Goal: Information Seeking & Learning: Learn about a topic

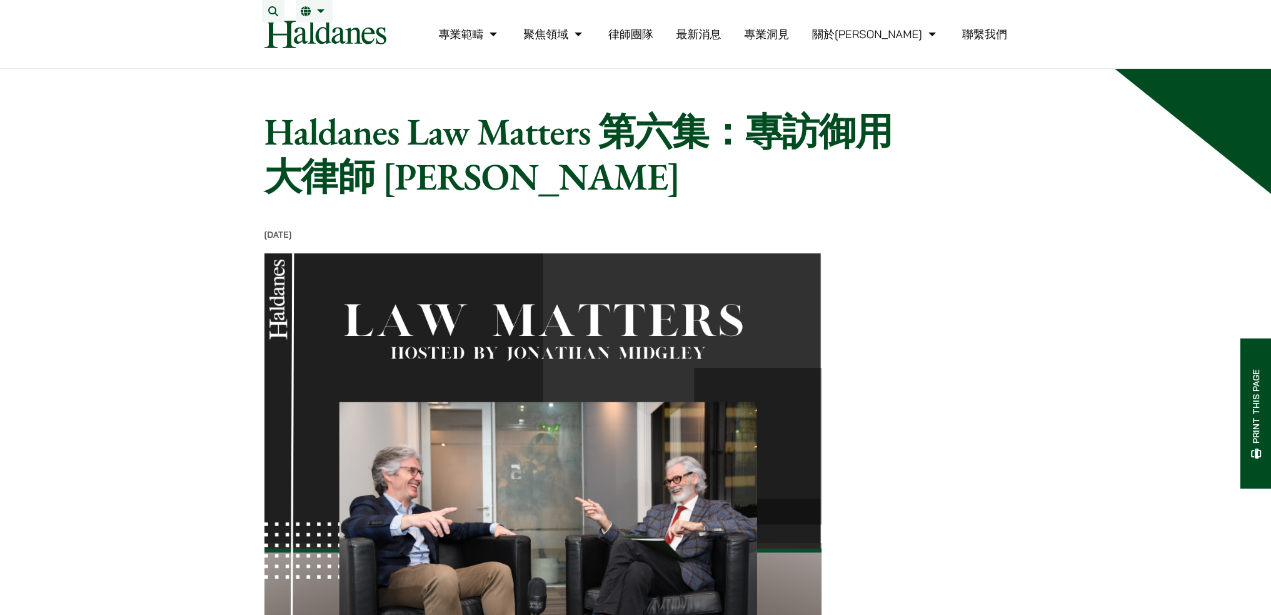
click at [653, 38] on link "律師團隊" at bounding box center [630, 34] width 45 height 14
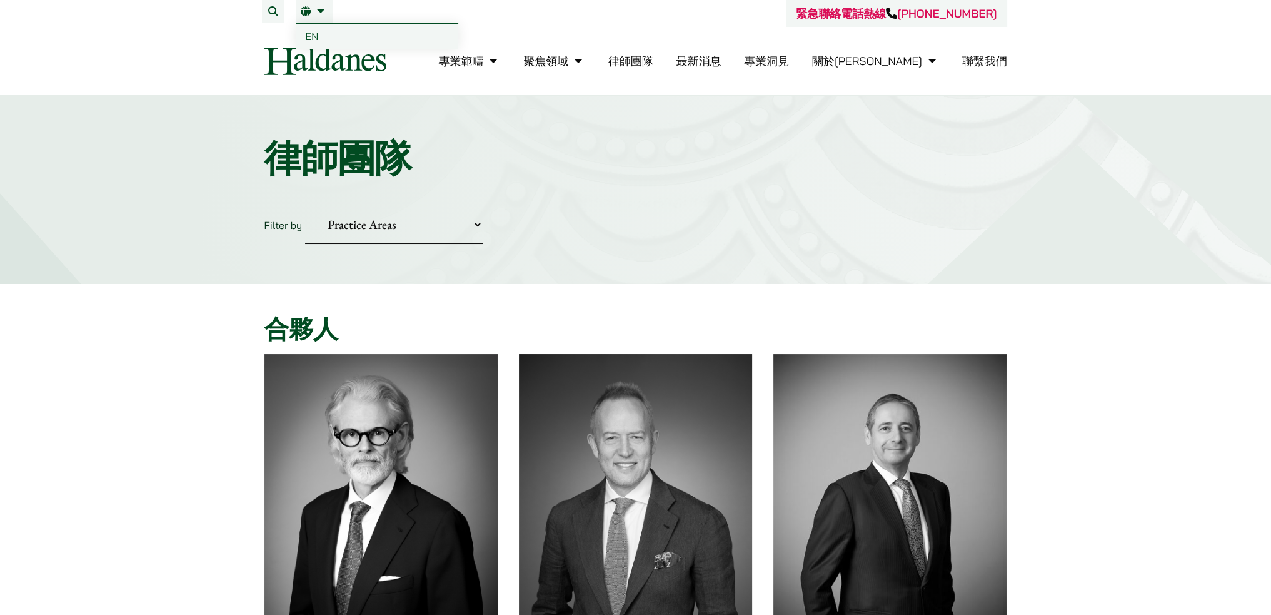
click at [315, 37] on span "EN" at bounding box center [312, 36] width 13 height 13
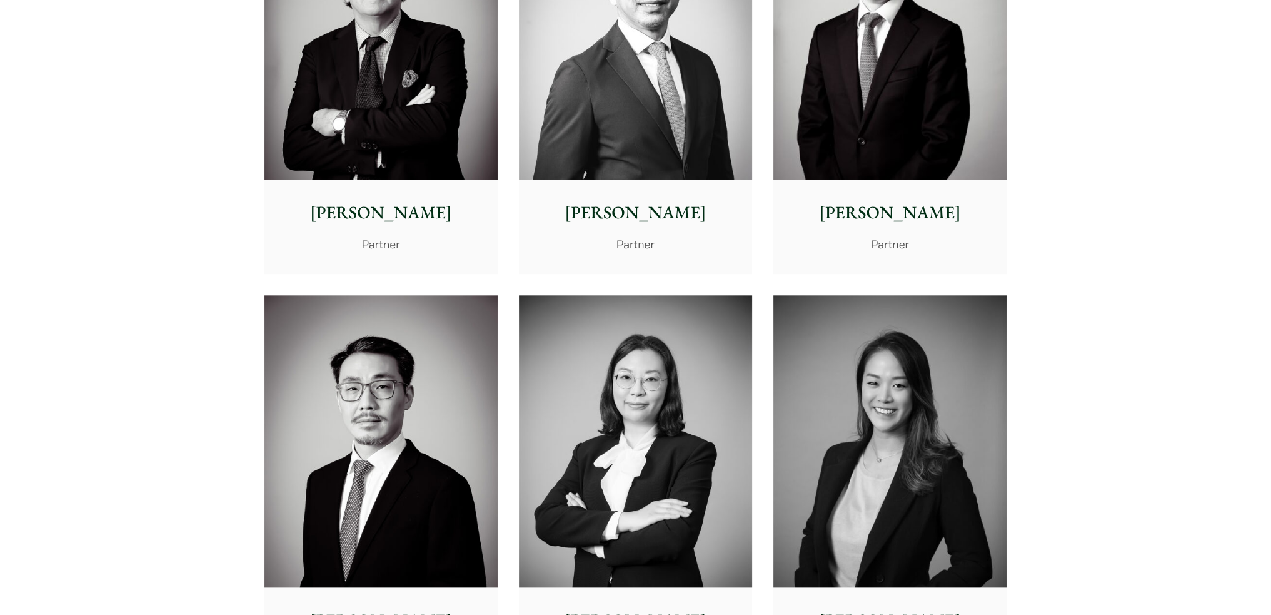
scroll to position [2000, 0]
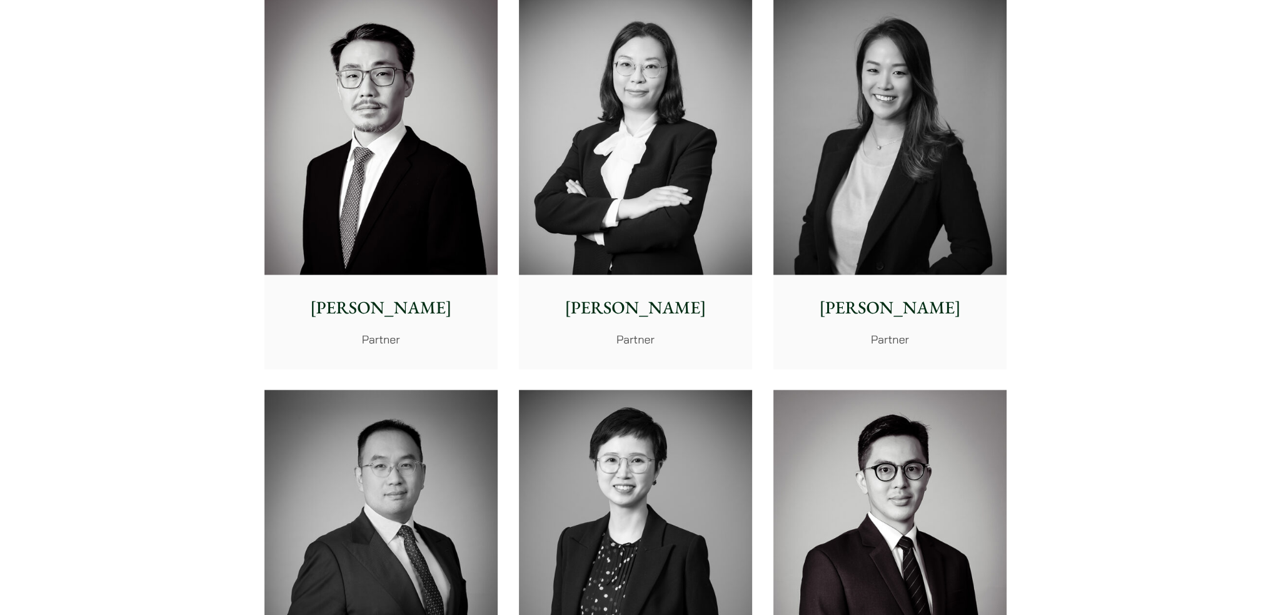
click at [918, 168] on img at bounding box center [889, 128] width 233 height 292
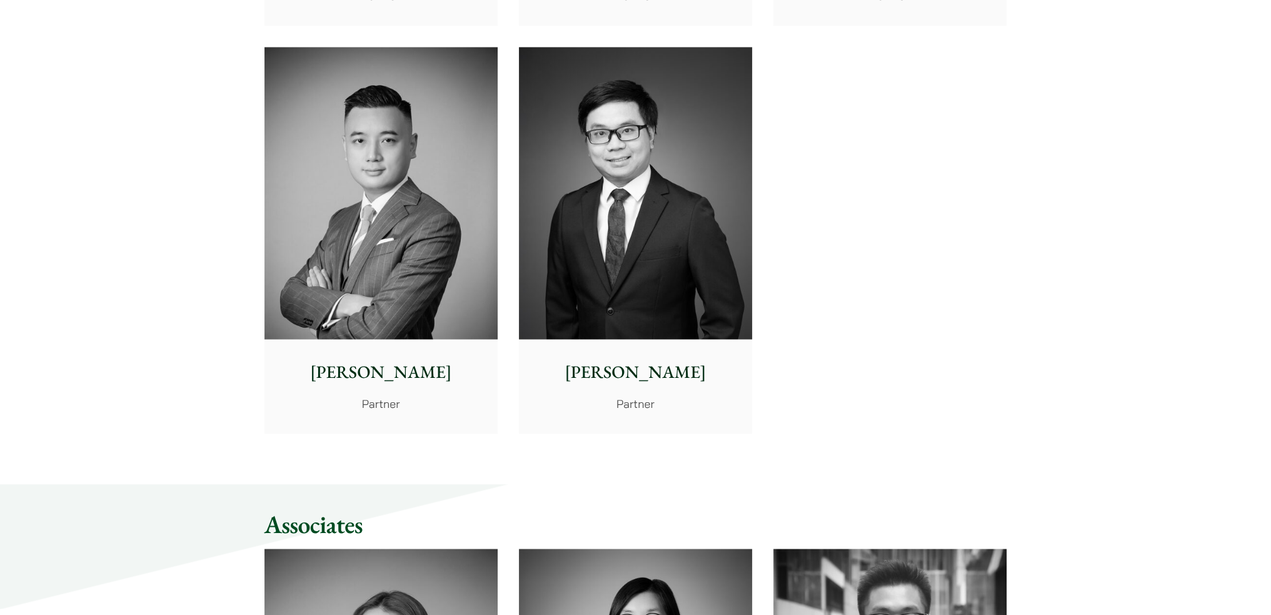
scroll to position [2813, 0]
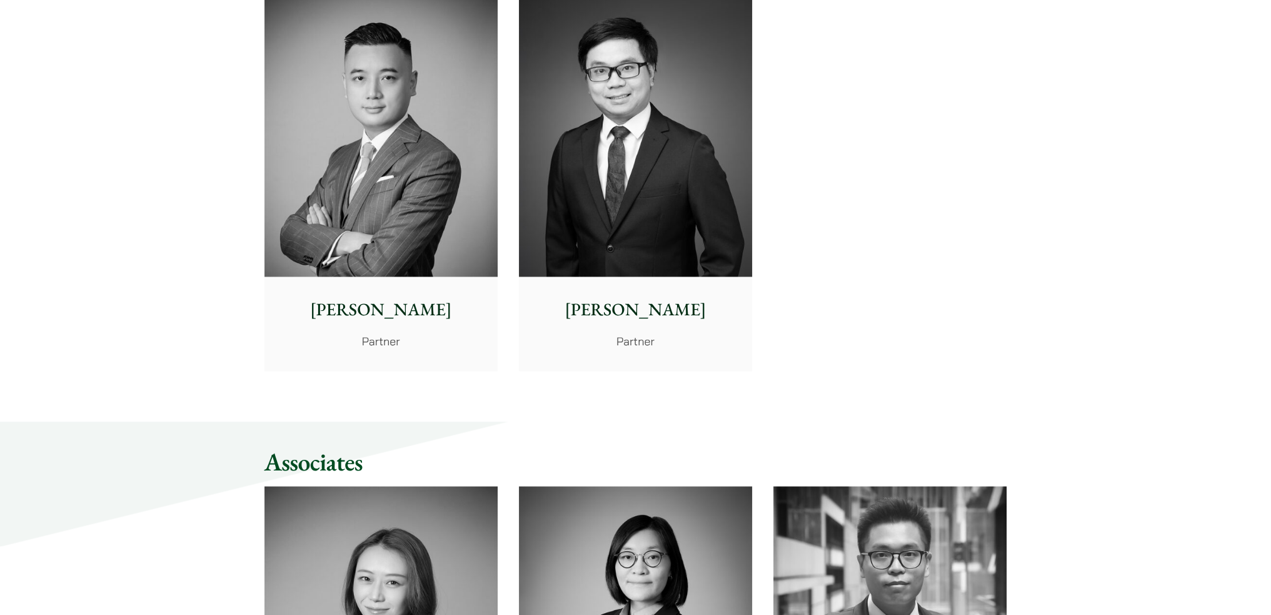
click at [741, 128] on img at bounding box center [635, 130] width 233 height 292
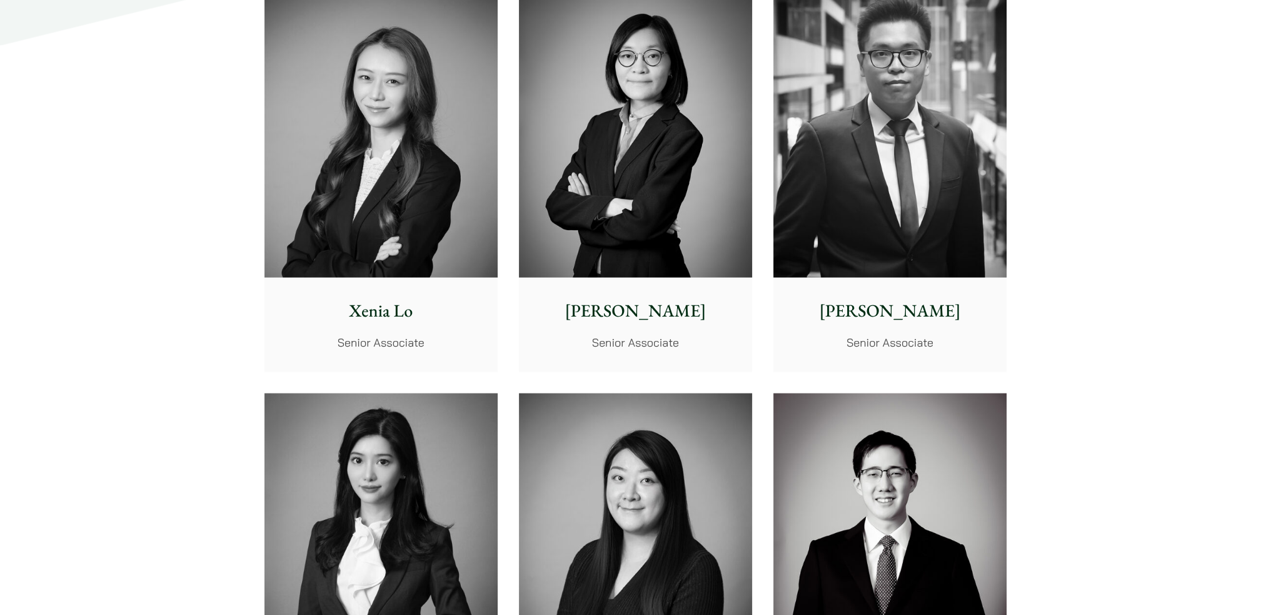
scroll to position [3563, 0]
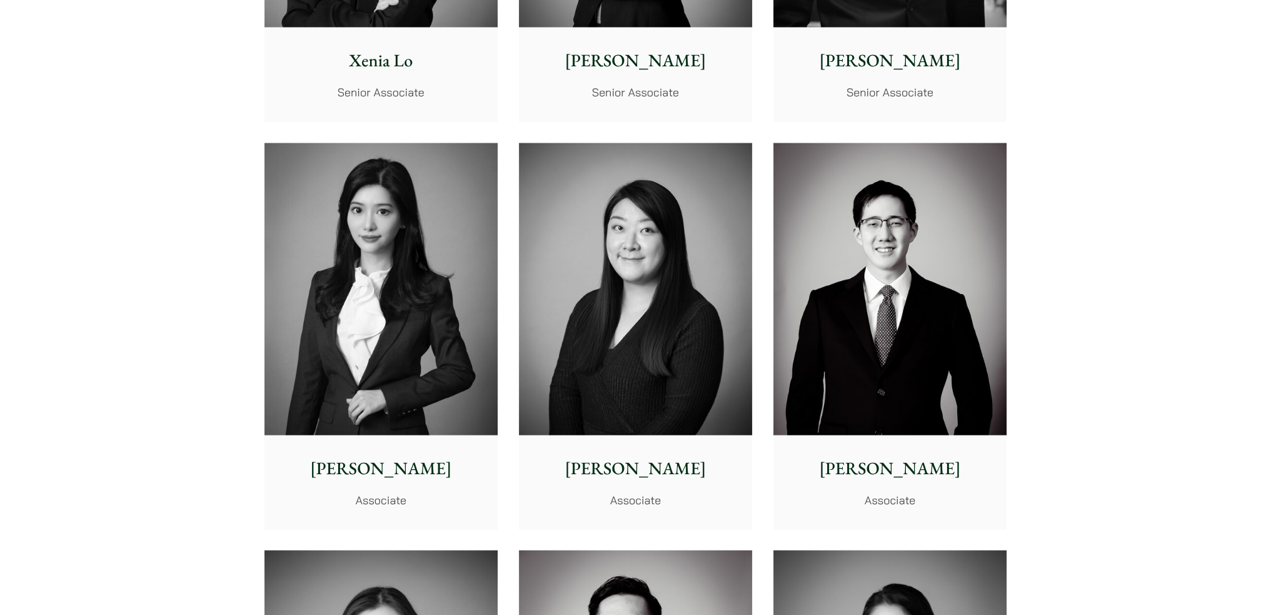
click at [383, 323] on img at bounding box center [380, 289] width 233 height 292
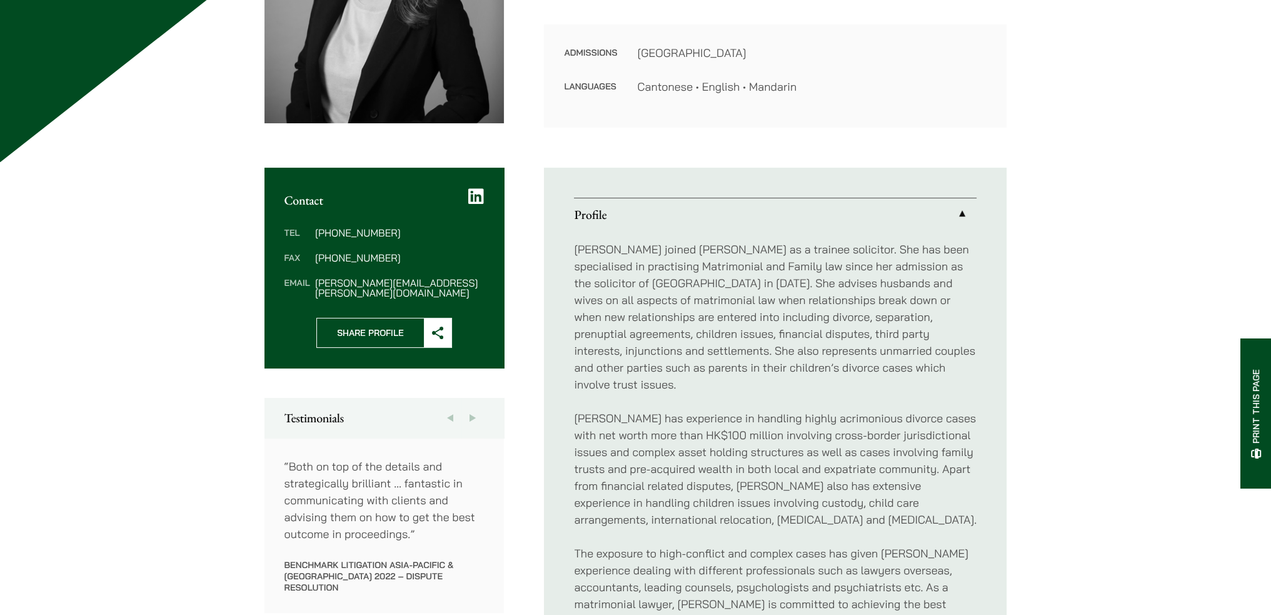
scroll to position [63, 0]
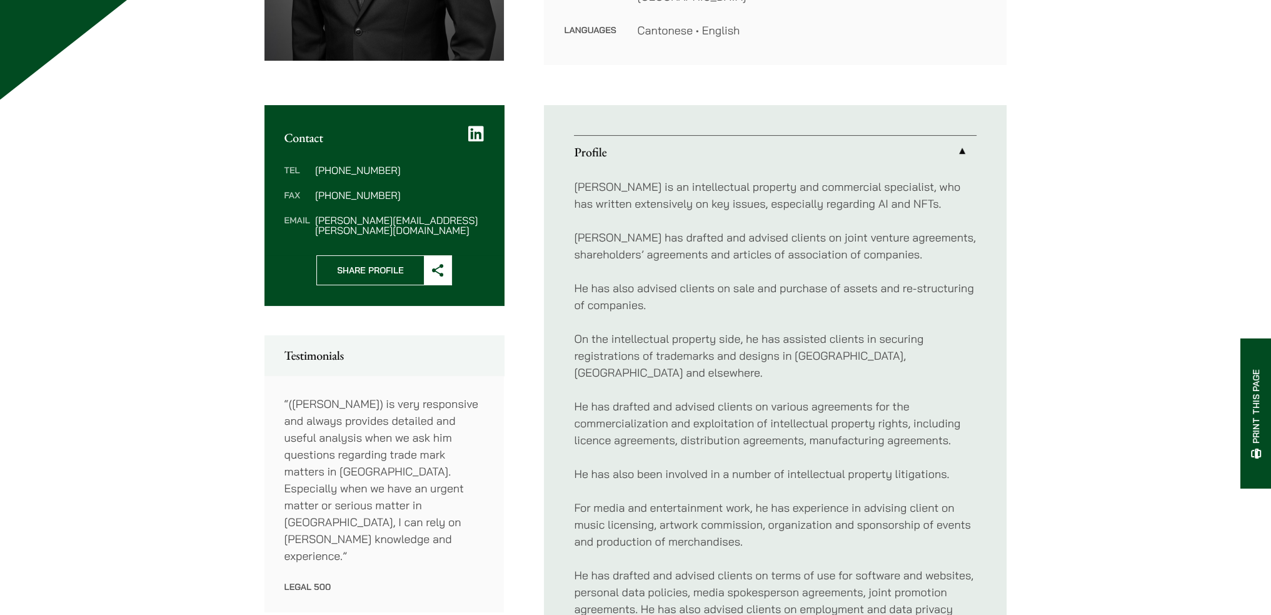
scroll to position [688, 0]
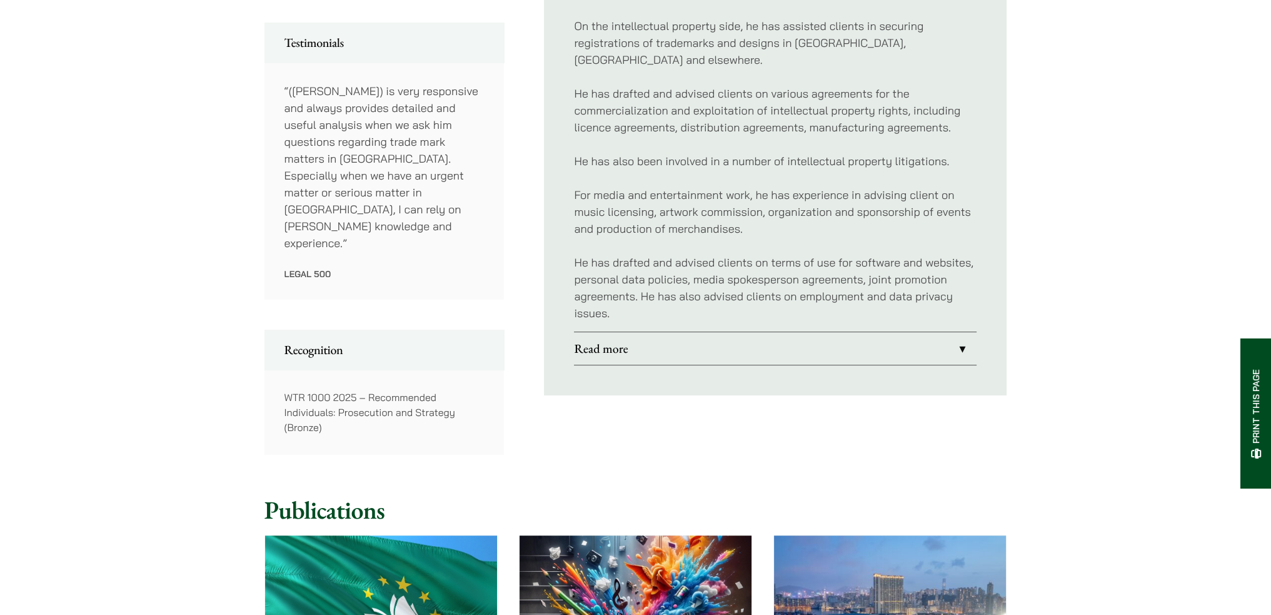
click at [716, 343] on link "Read more" at bounding box center [775, 348] width 403 height 33
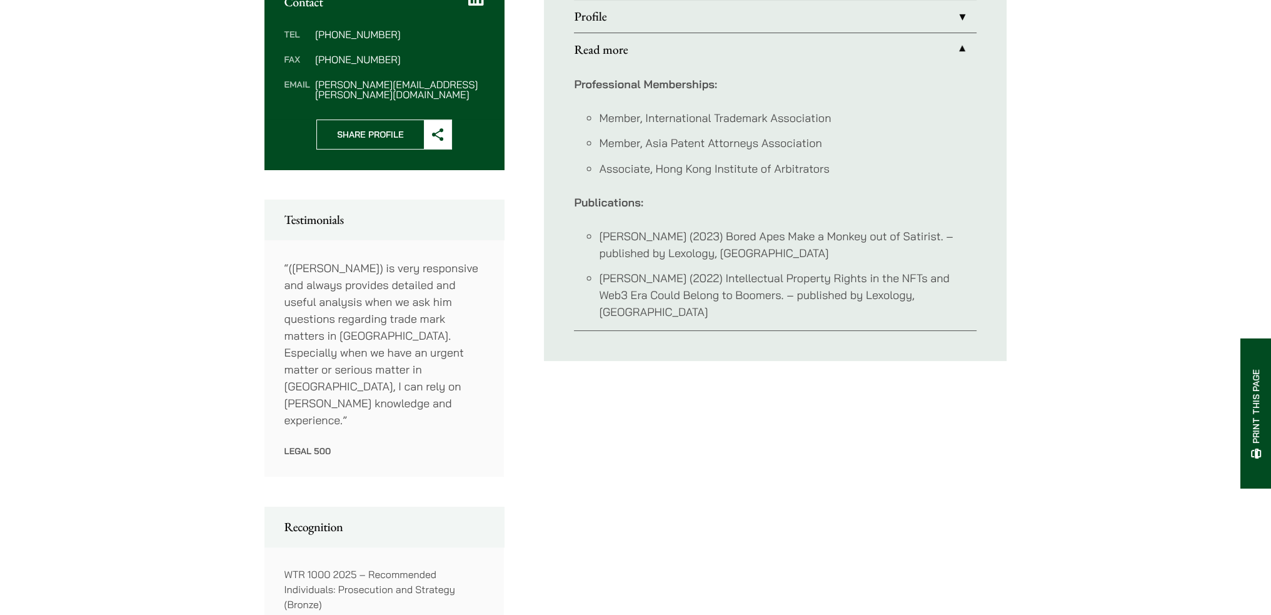
scroll to position [386, 0]
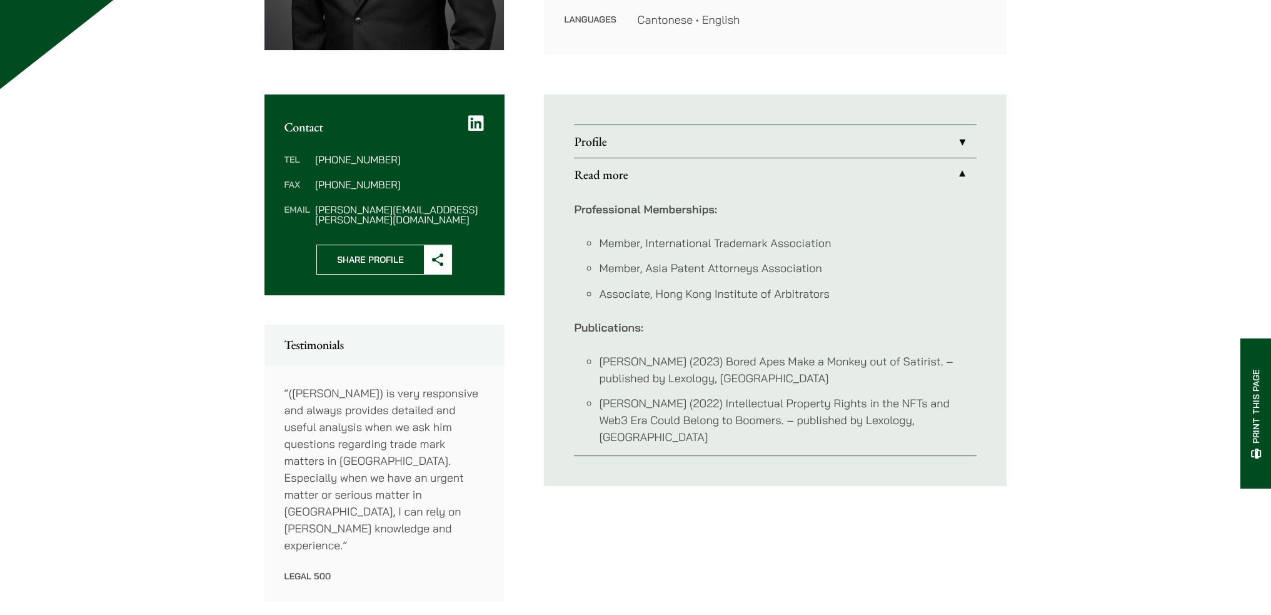
click at [855, 141] on link "Profile" at bounding box center [775, 141] width 403 height 33
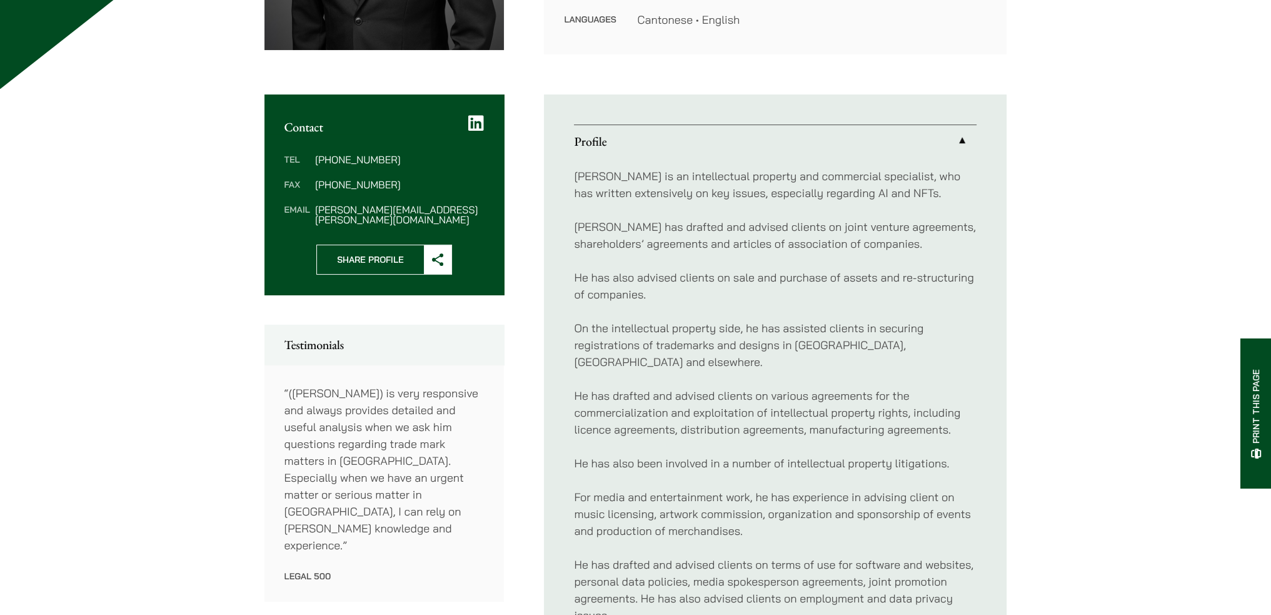
scroll to position [636, 0]
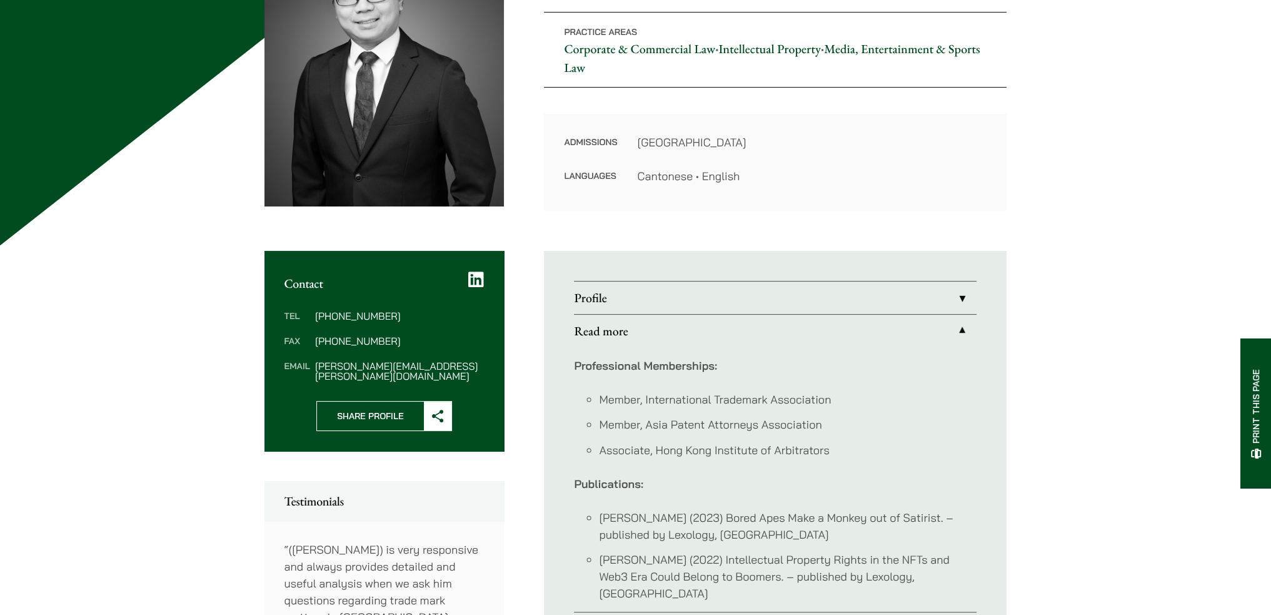
scroll to position [167, 0]
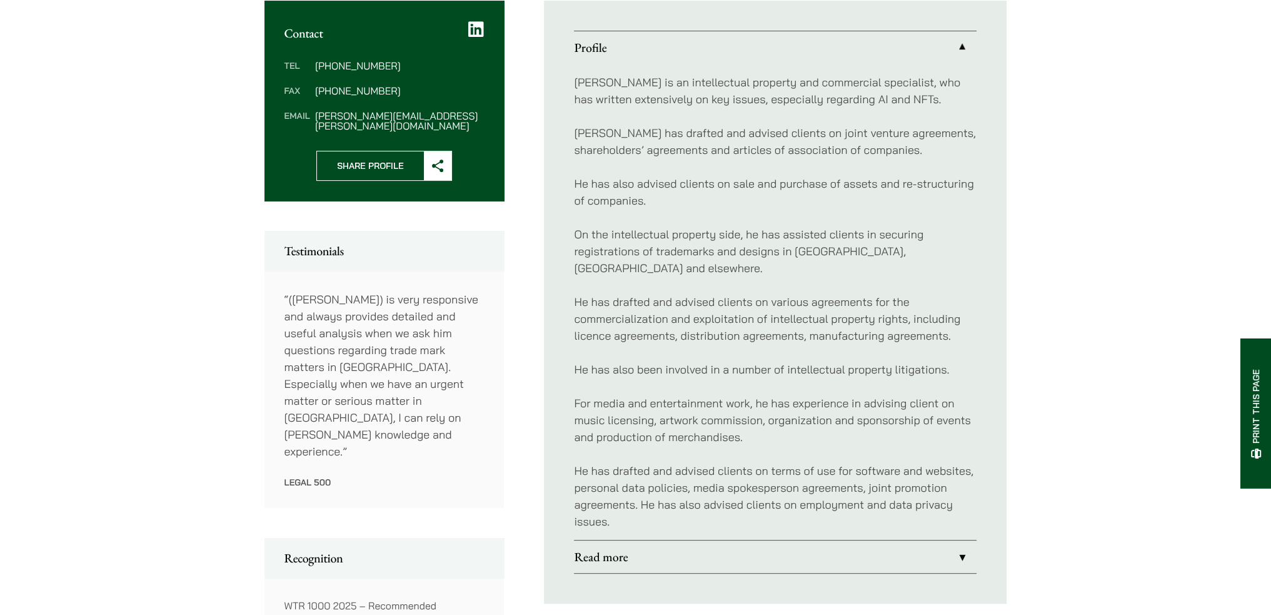
scroll to position [229, 0]
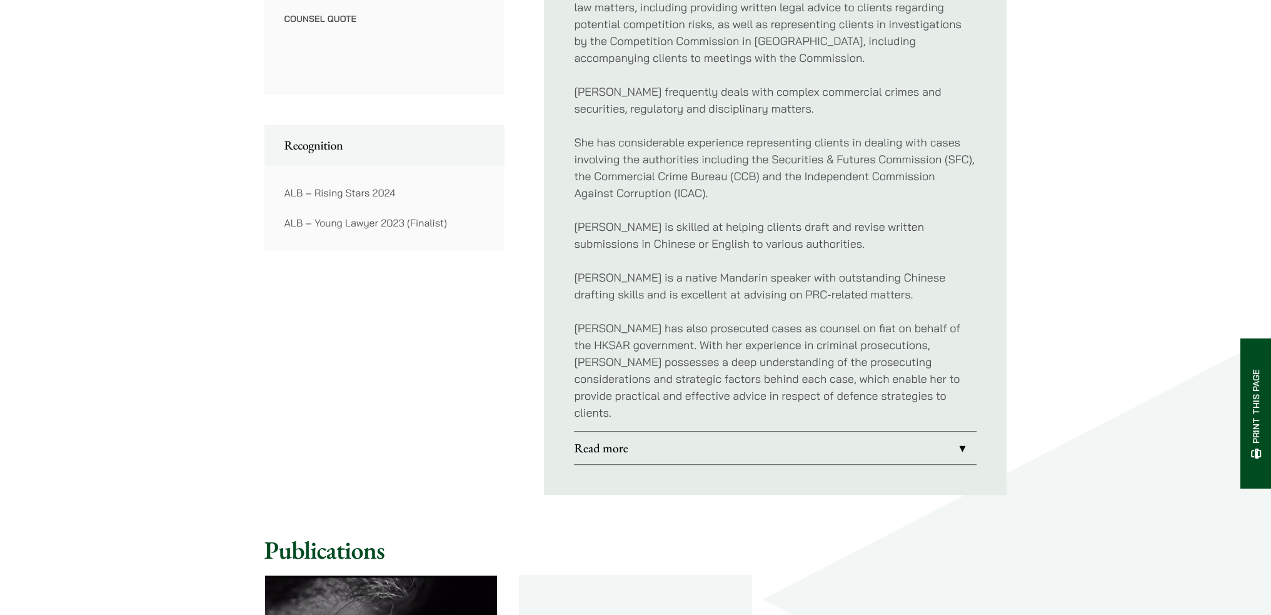
scroll to position [938, 0]
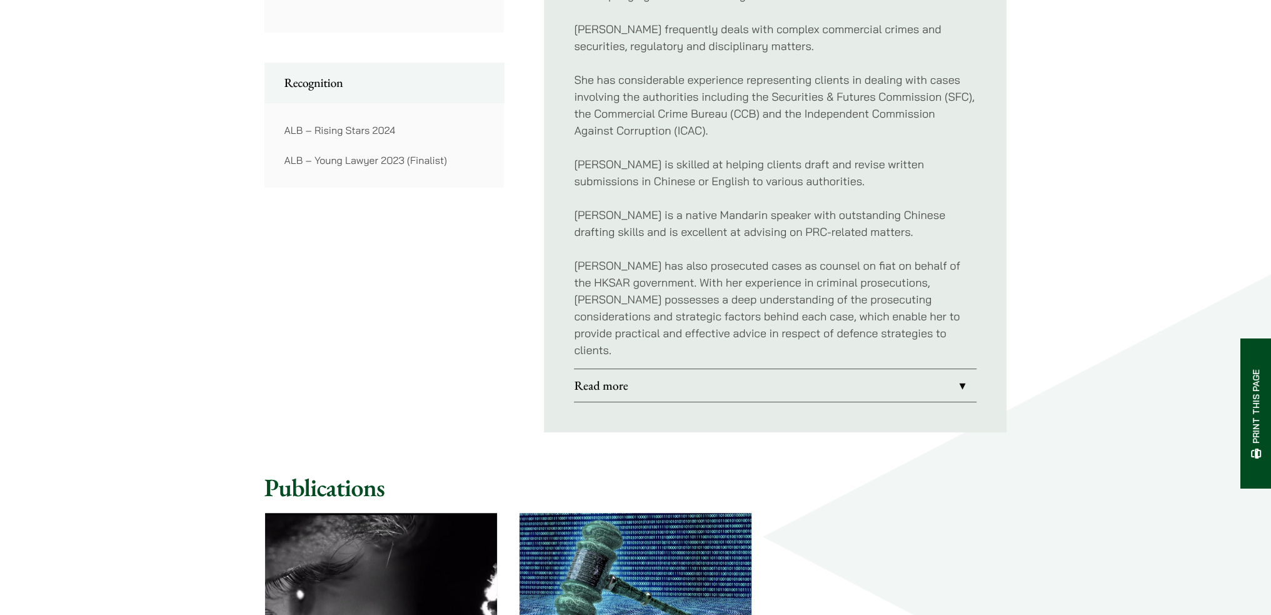
click at [703, 379] on link "Read more" at bounding box center [775, 385] width 403 height 33
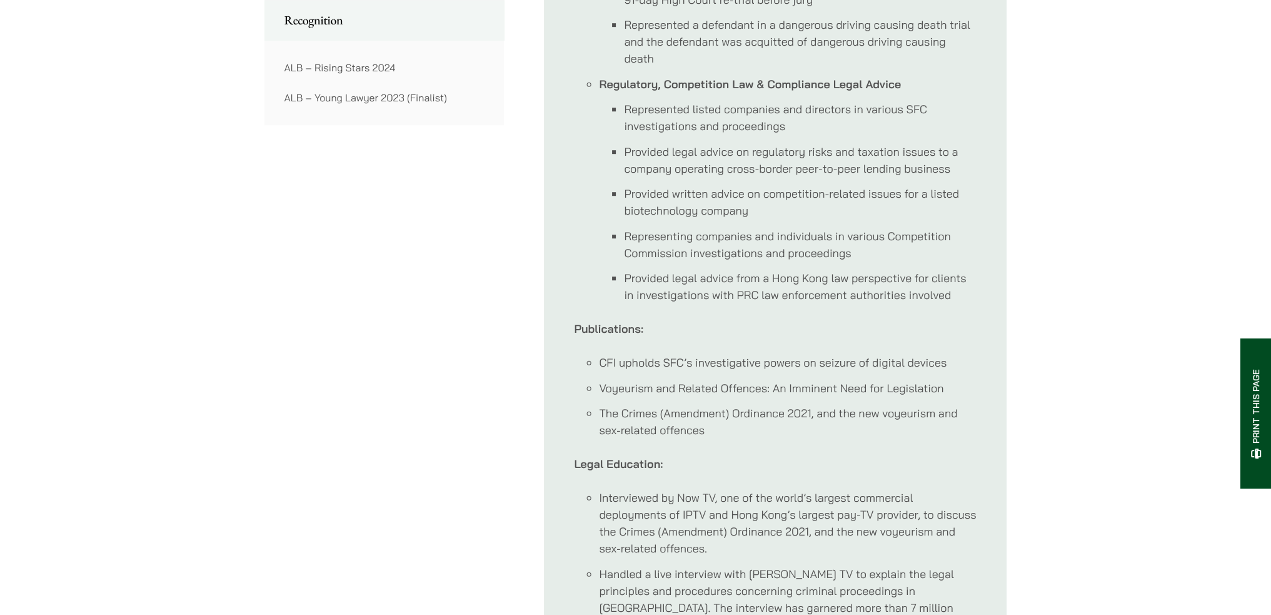
scroll to position [750, 0]
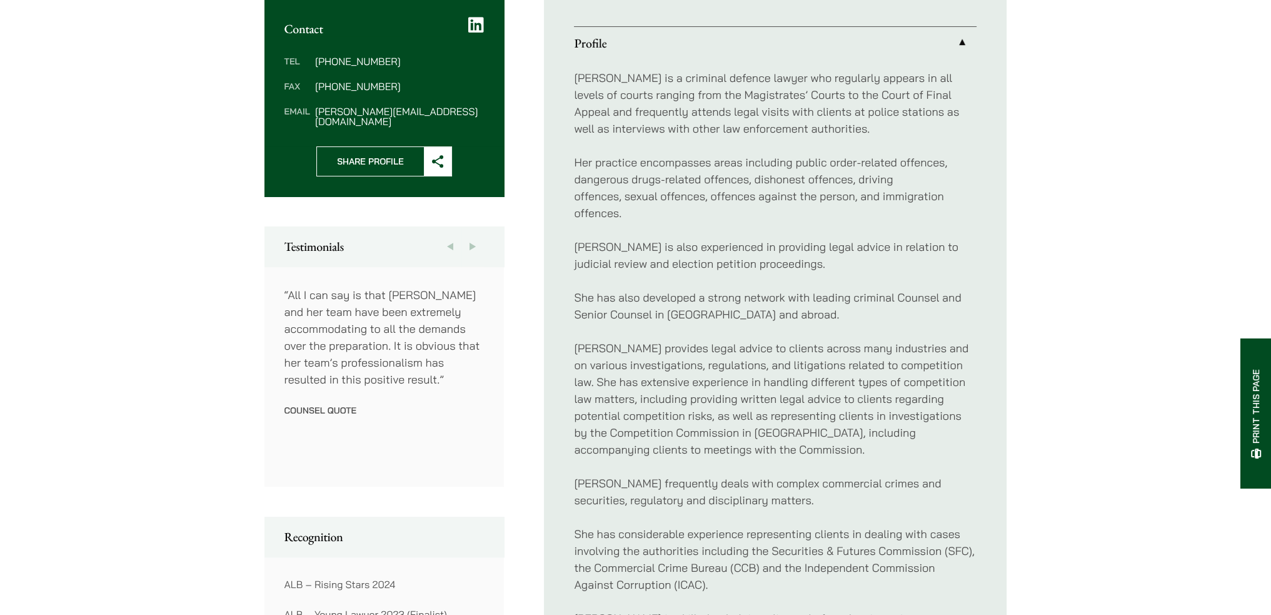
scroll to position [479, 0]
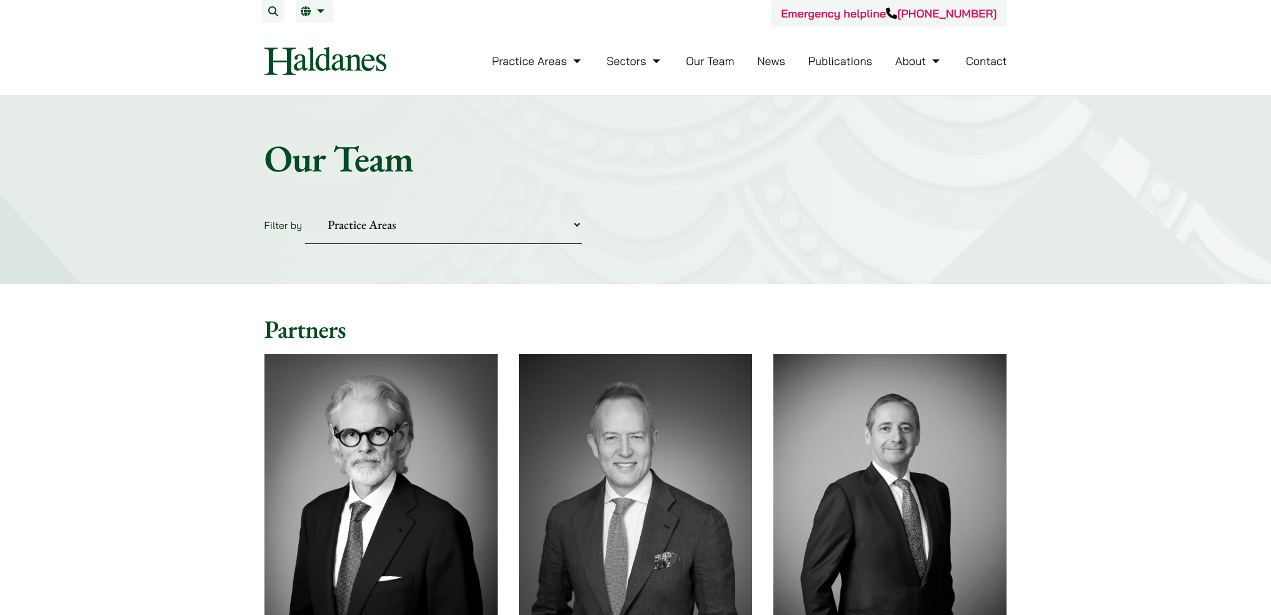
scroll to position [3563, 0]
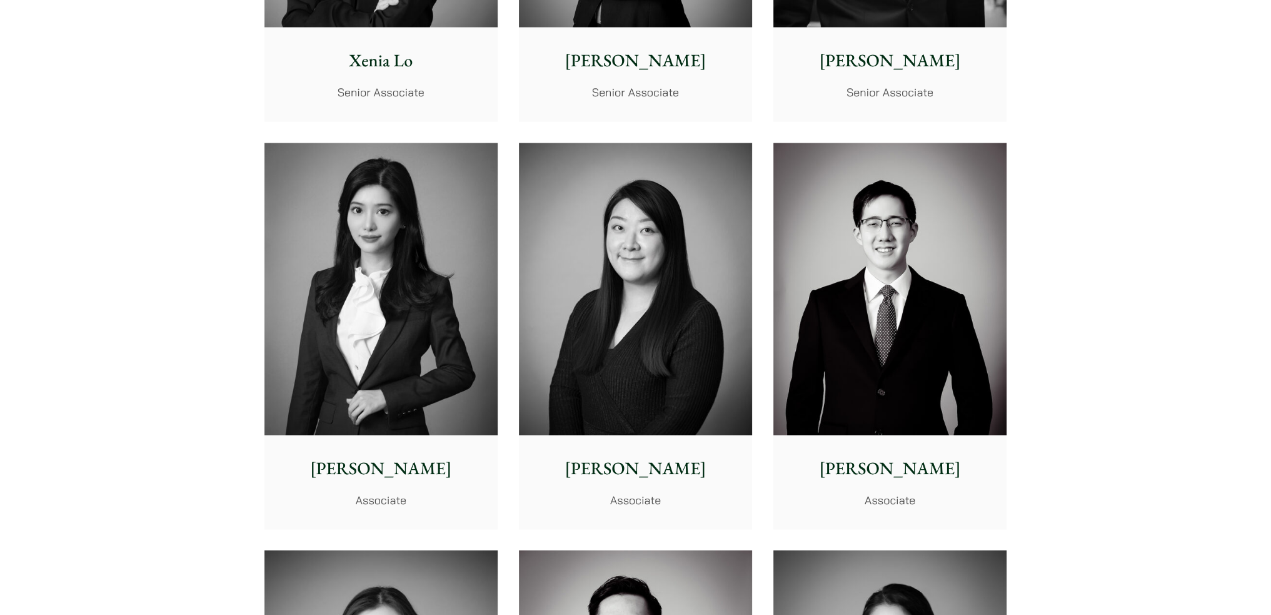
click at [611, 295] on img at bounding box center [635, 289] width 233 height 292
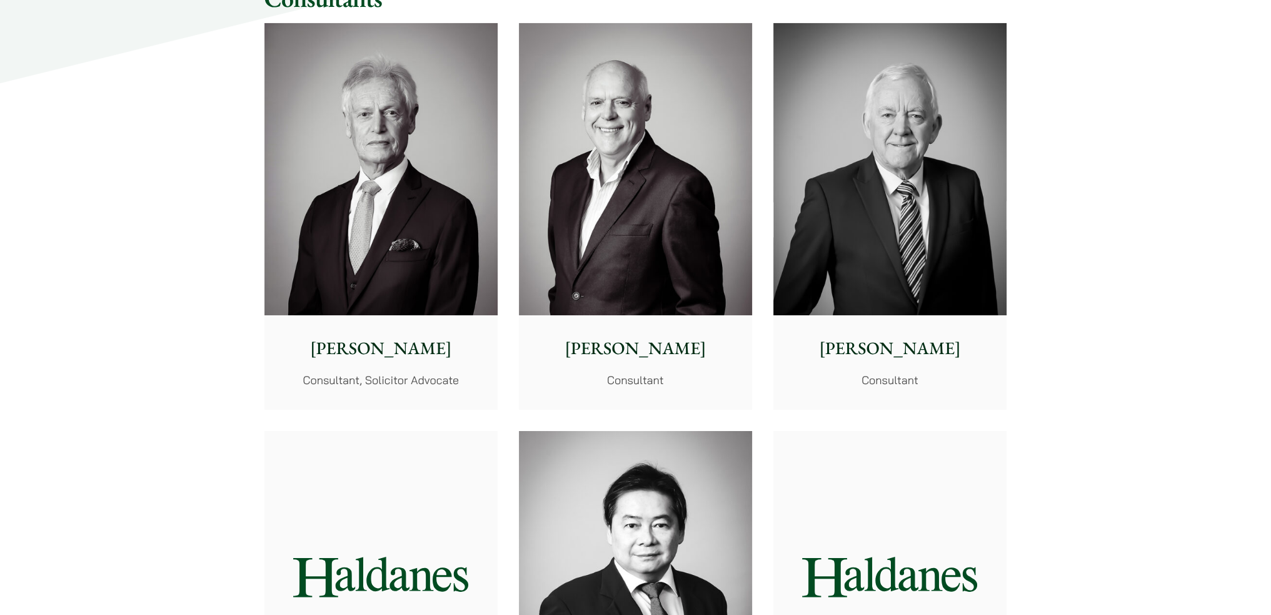
scroll to position [6064, 0]
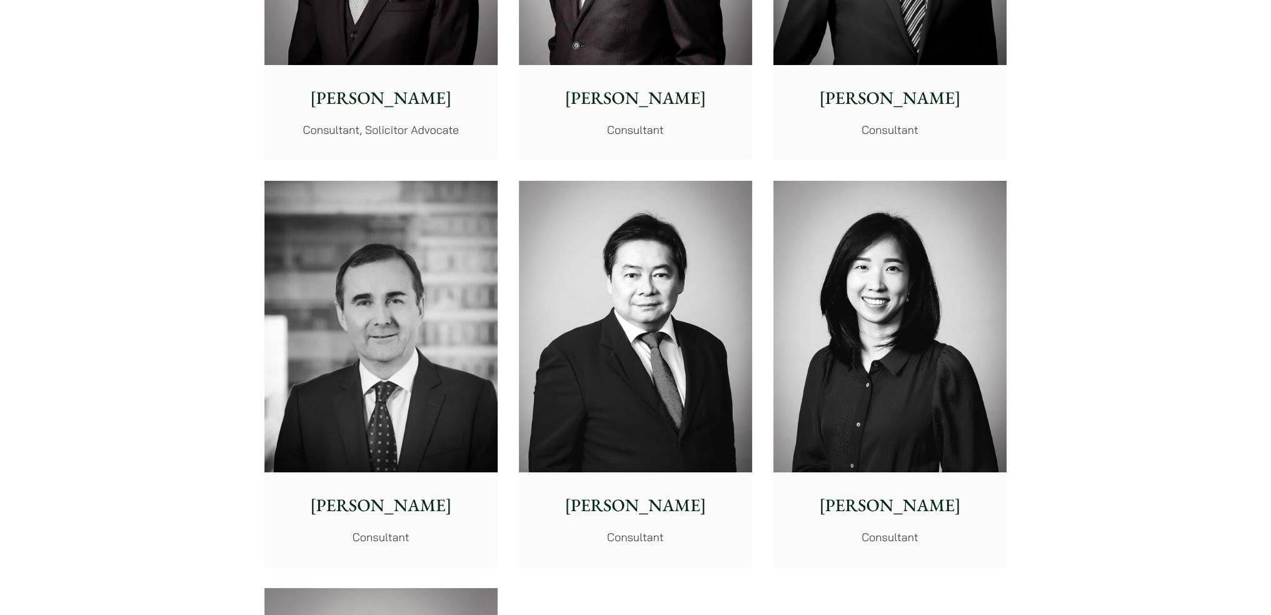
click at [930, 353] on img at bounding box center [889, 327] width 233 height 292
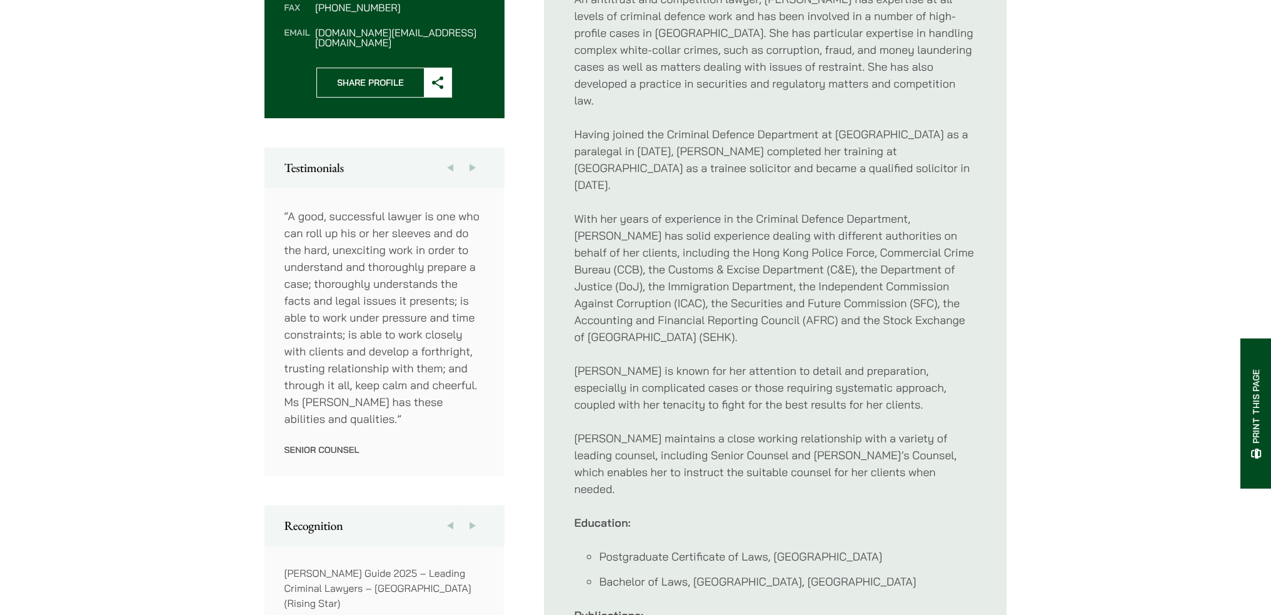
scroll to position [750, 0]
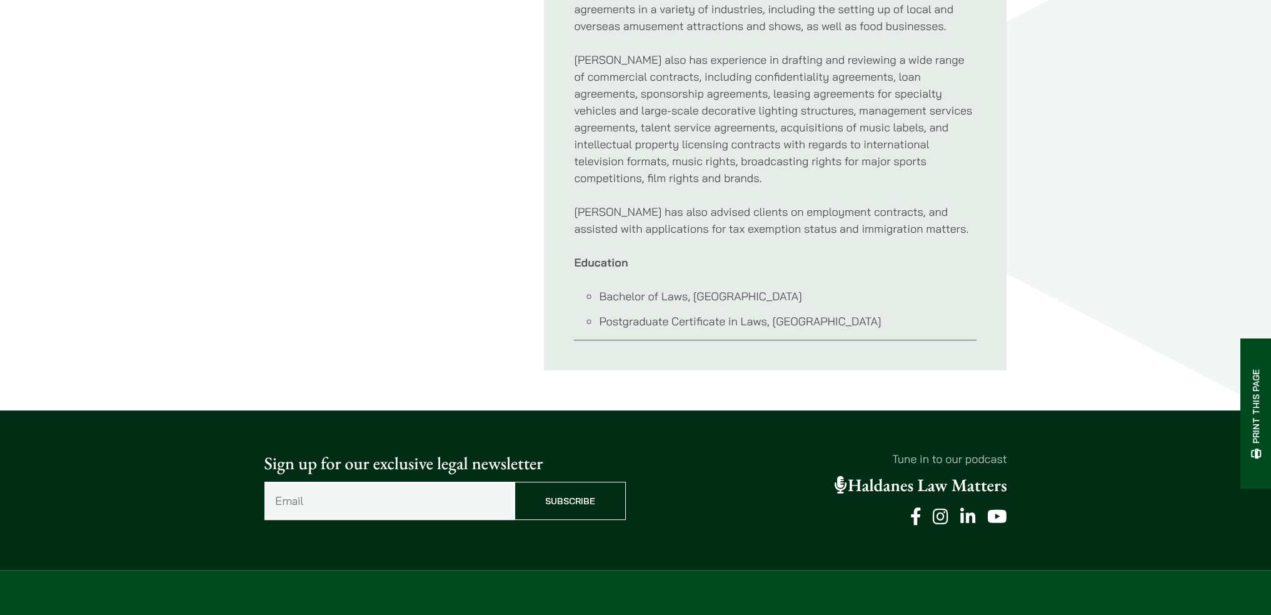
scroll to position [813, 0]
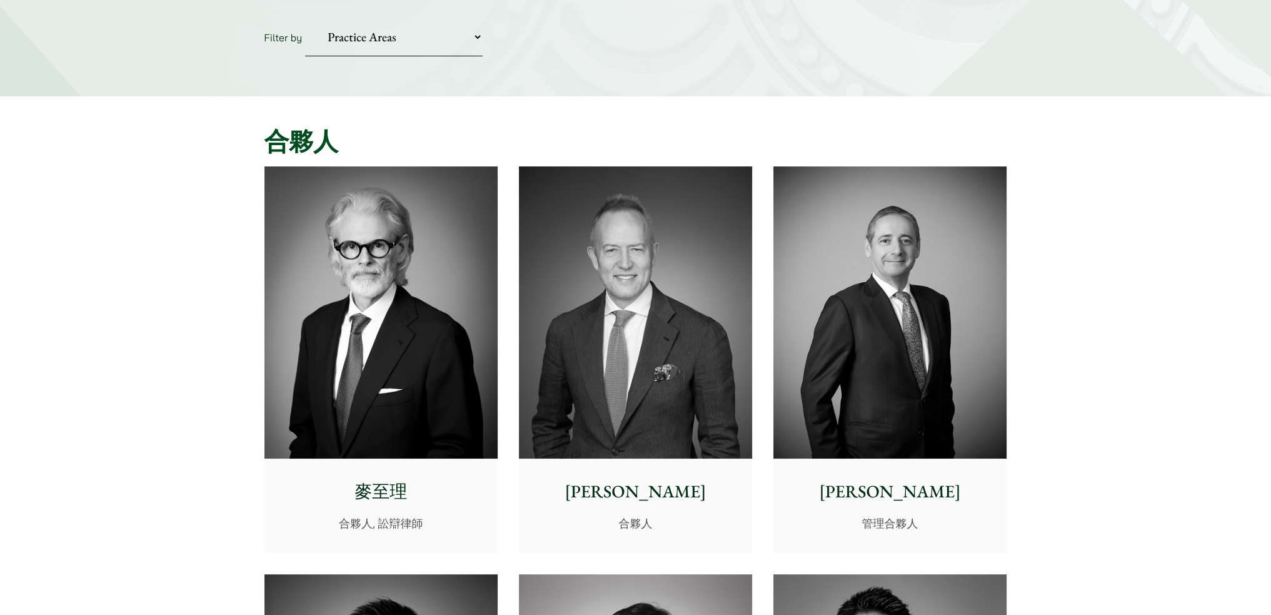
scroll to position [250, 0]
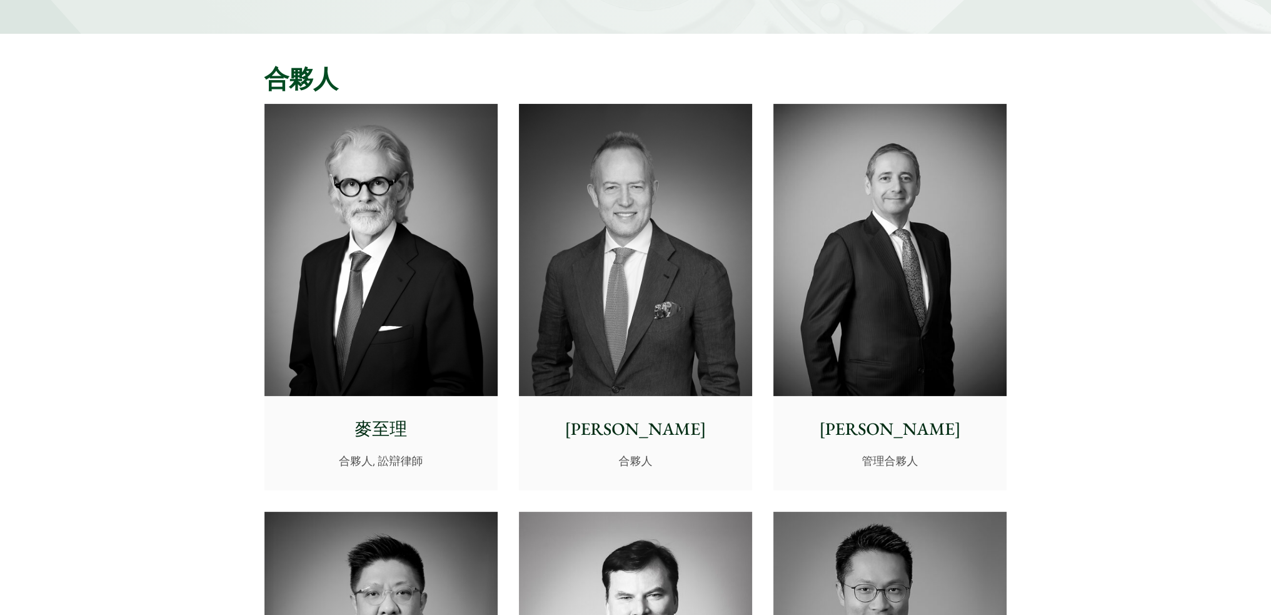
click at [375, 334] on img at bounding box center [380, 250] width 233 height 292
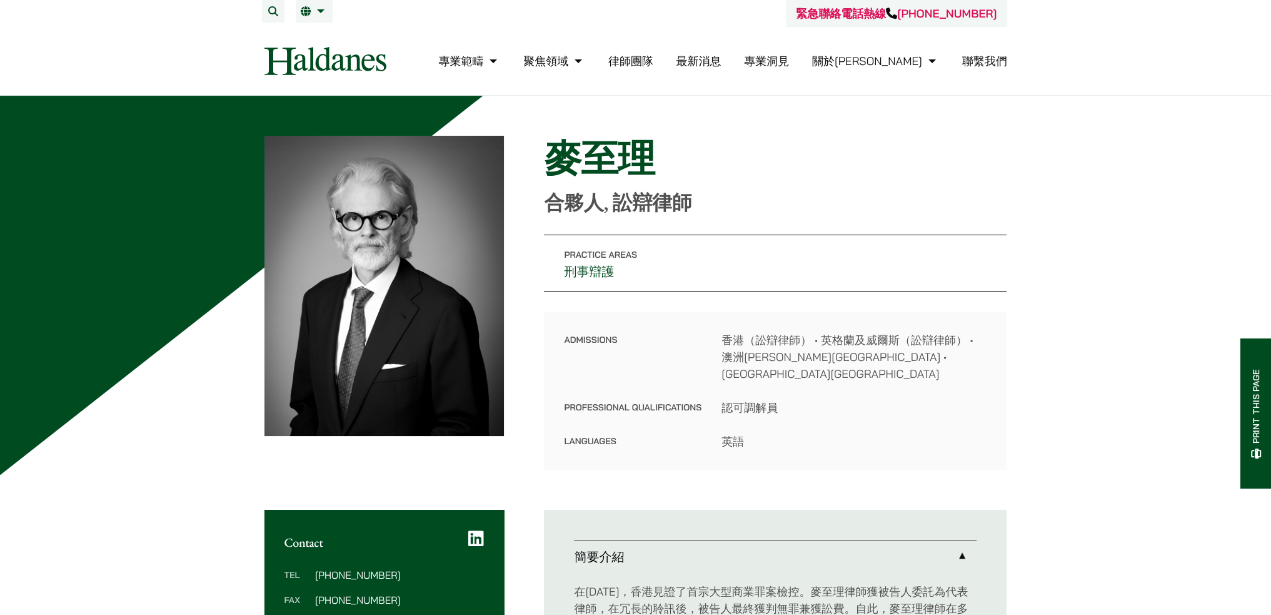
scroll to position [313, 0]
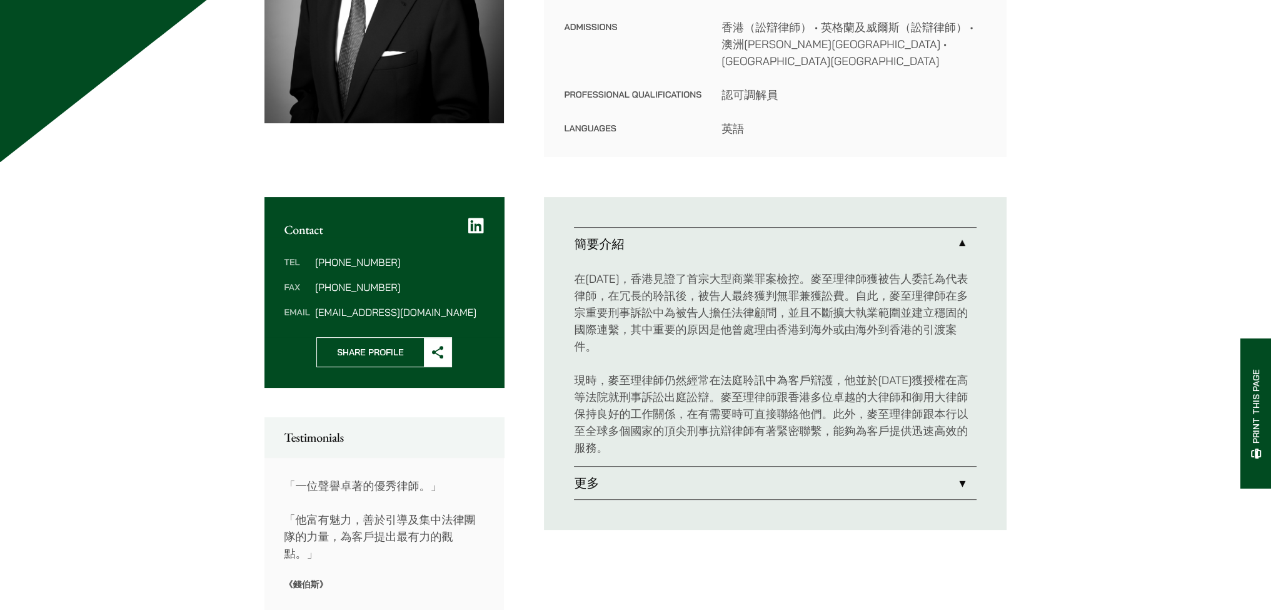
click at [760, 466] on link "更多" at bounding box center [775, 482] width 403 height 33
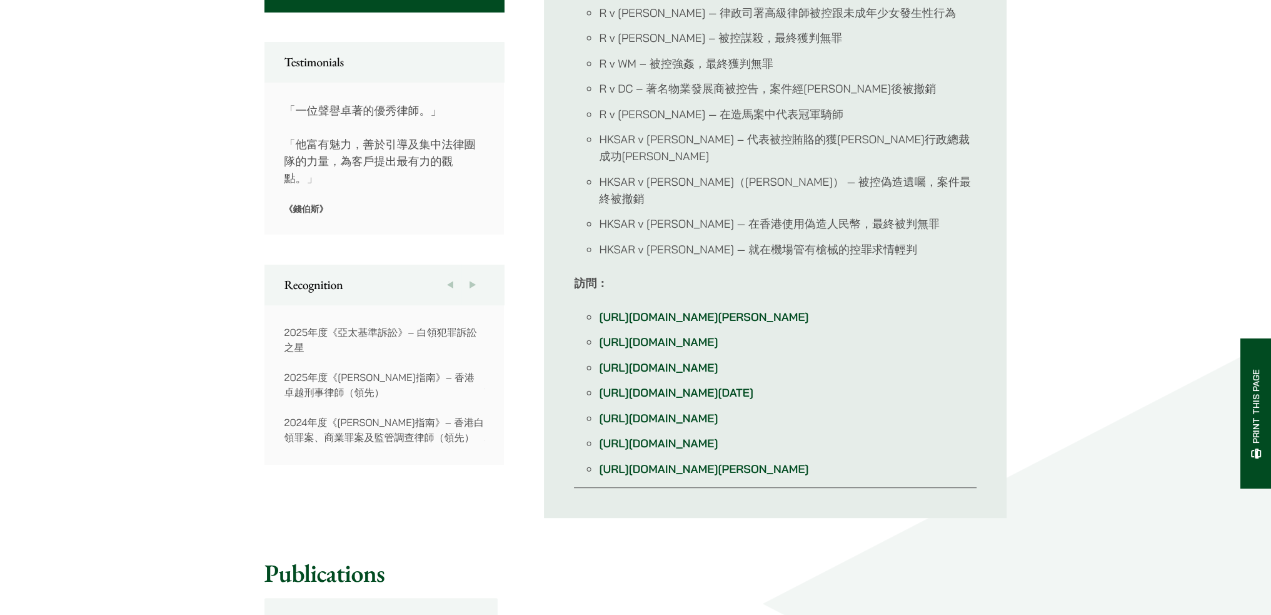
scroll to position [438, 0]
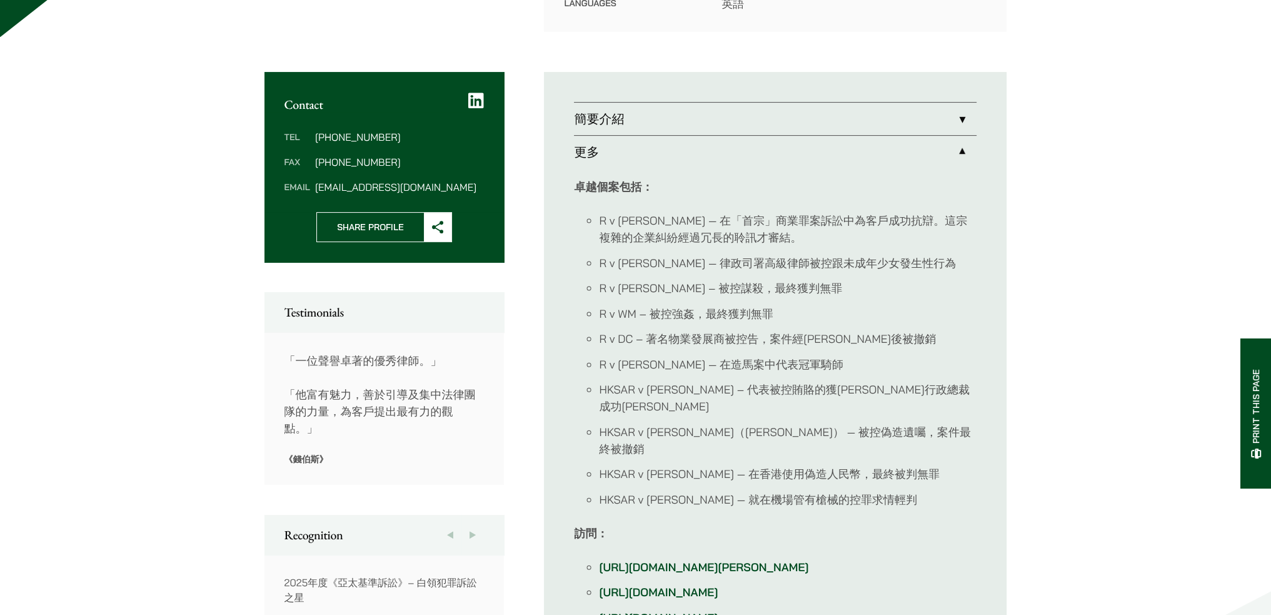
click at [703, 103] on link "簡要介紹" at bounding box center [775, 119] width 403 height 33
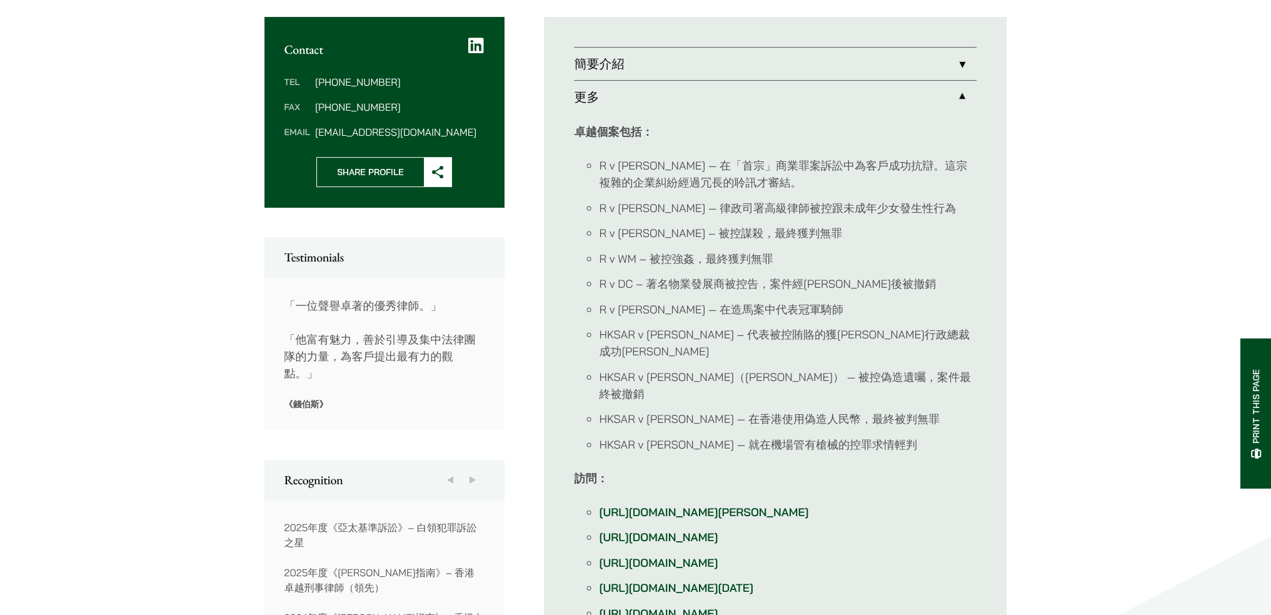
scroll to position [680, 0]
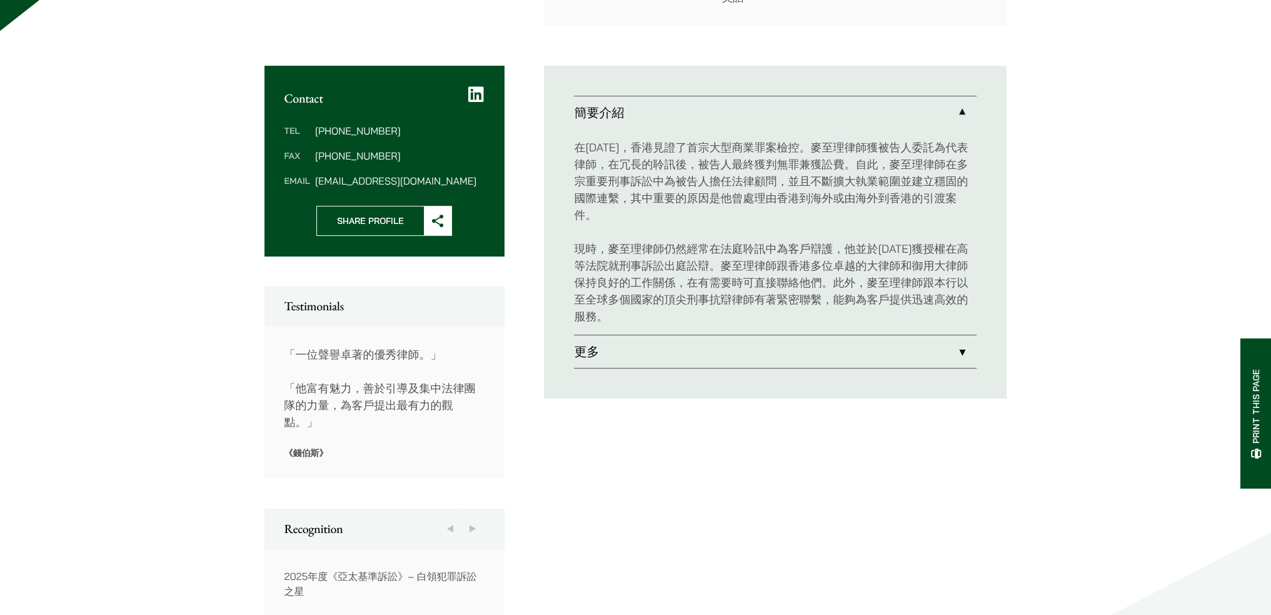
scroll to position [493, 0]
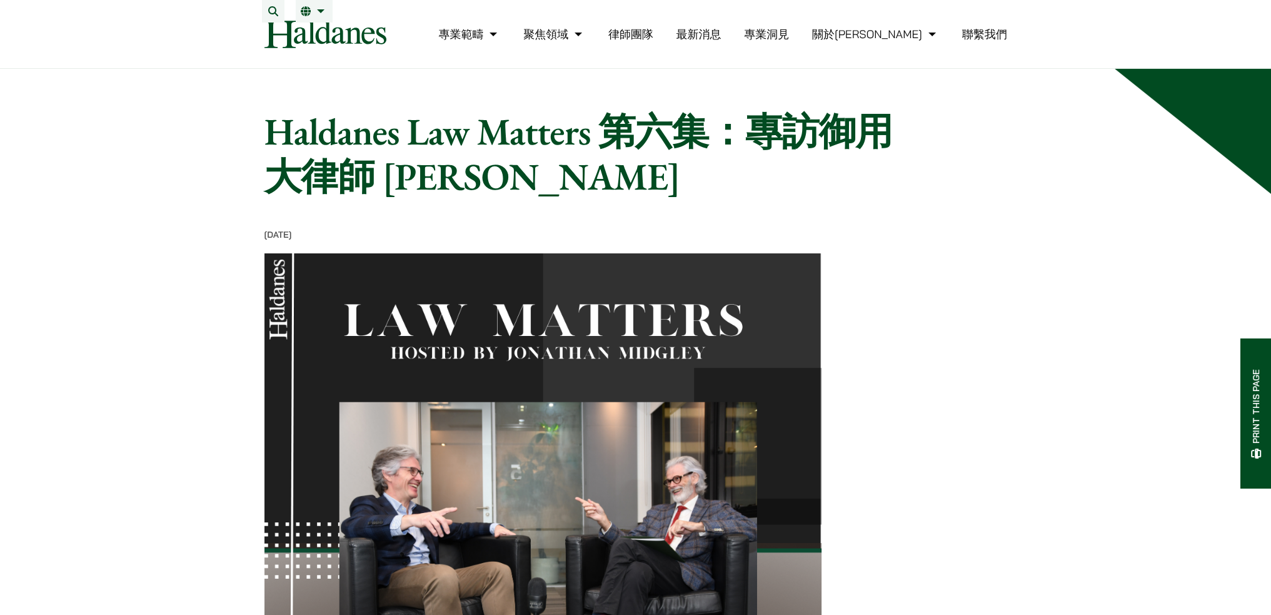
scroll to position [250, 0]
